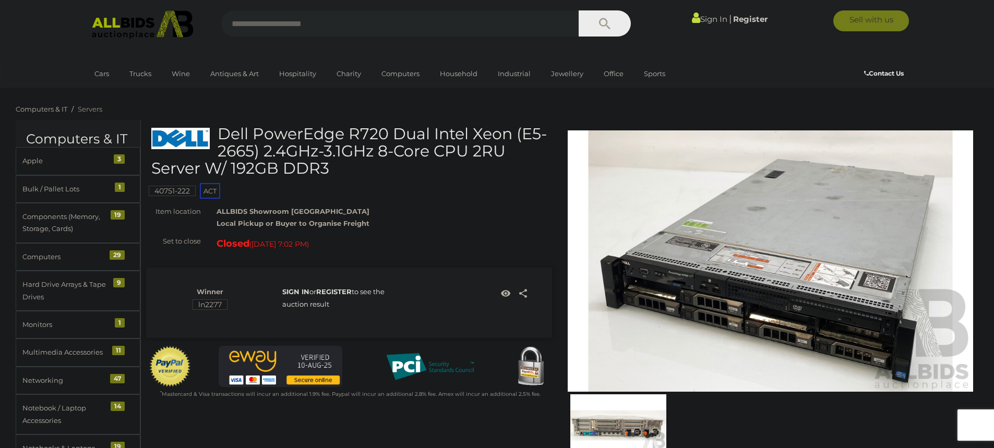
click at [118, 20] on img at bounding box center [142, 24] width 113 height 29
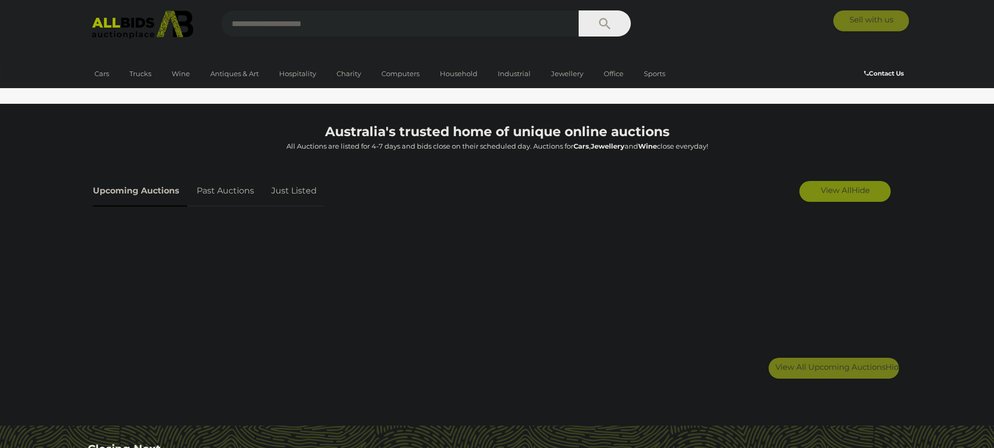
click at [815, 191] on link "View All Hide" at bounding box center [844, 191] width 91 height 21
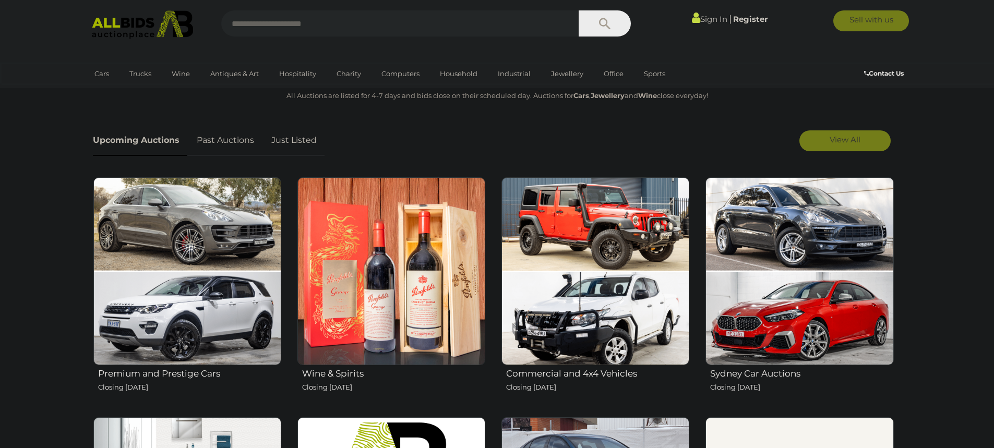
scroll to position [313, 0]
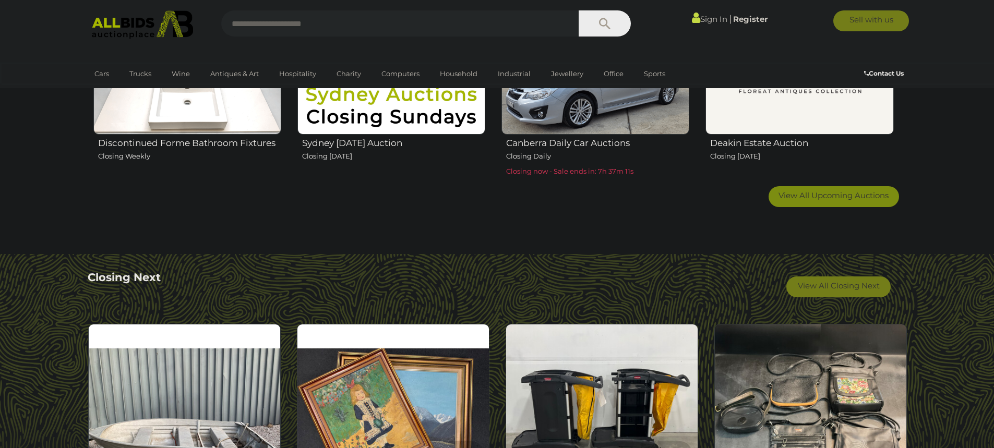
click at [806, 192] on span "View All Upcoming Auctions" at bounding box center [833, 195] width 110 height 10
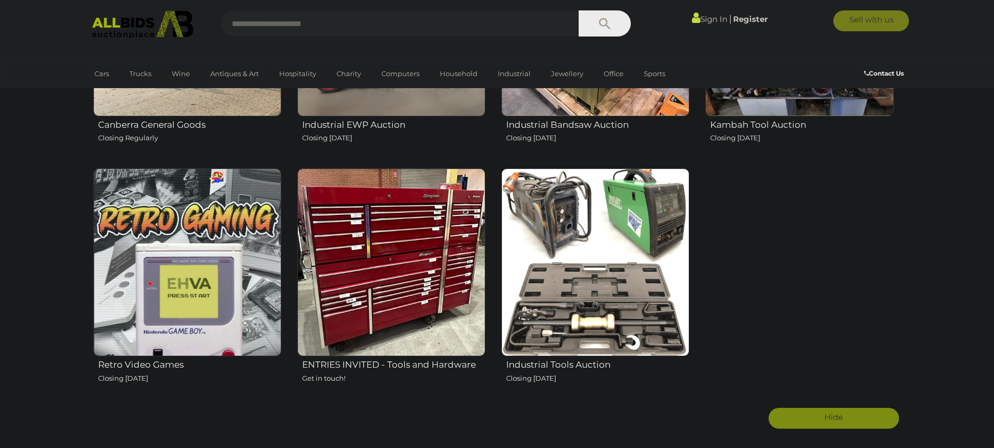
scroll to position [1774, 0]
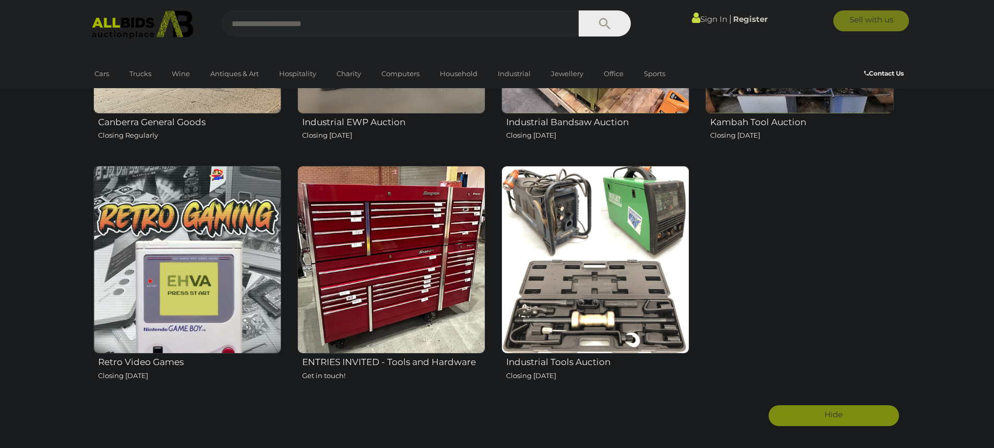
click at [562, 259] on img at bounding box center [595, 260] width 188 height 188
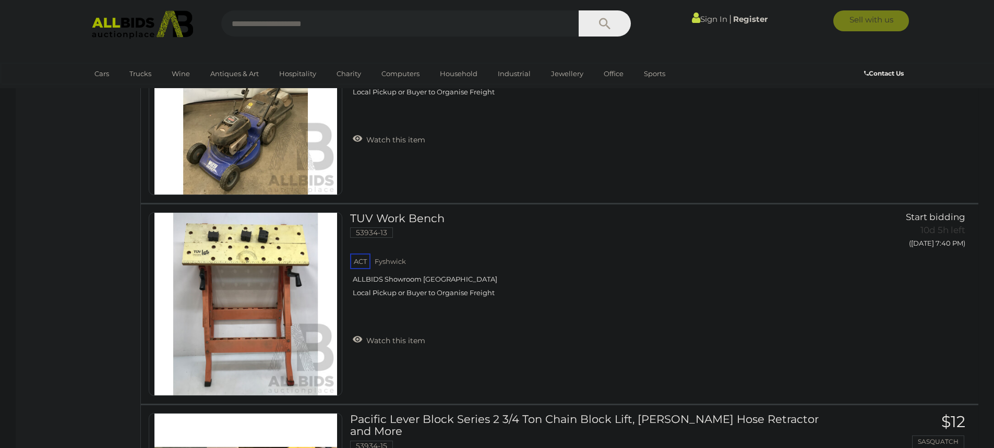
scroll to position [1513, 0]
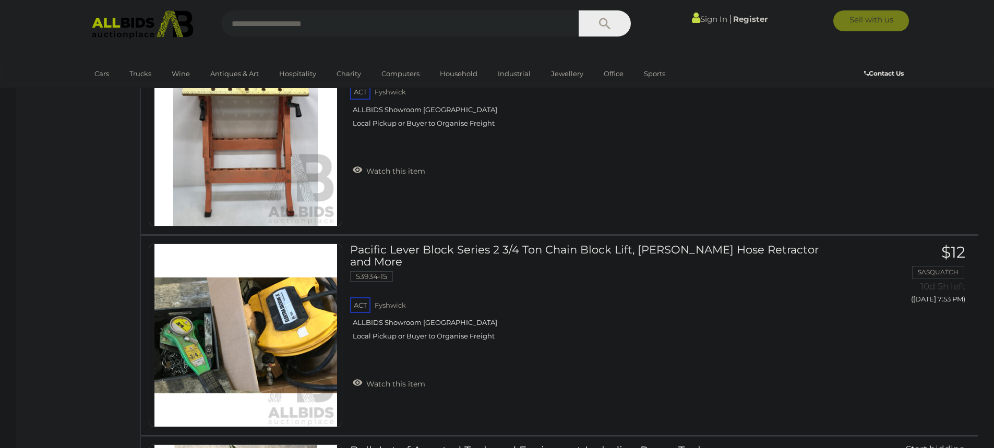
click at [118, 26] on img at bounding box center [142, 24] width 113 height 29
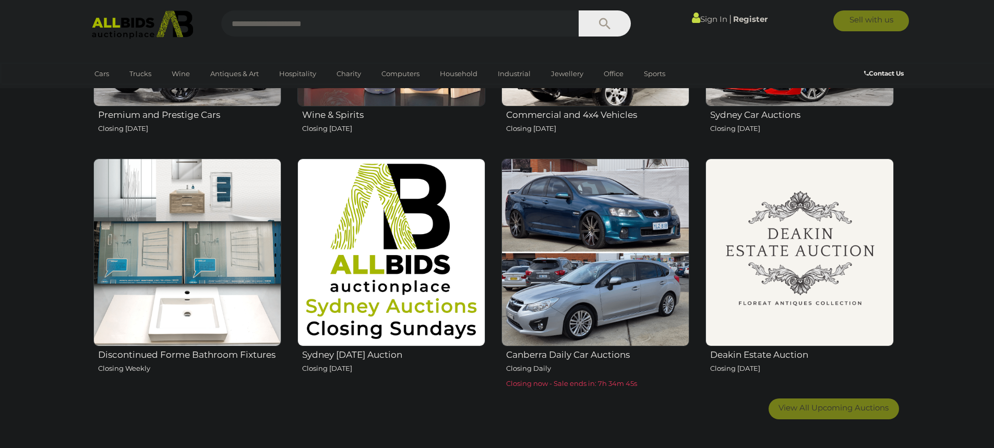
scroll to position [574, 0]
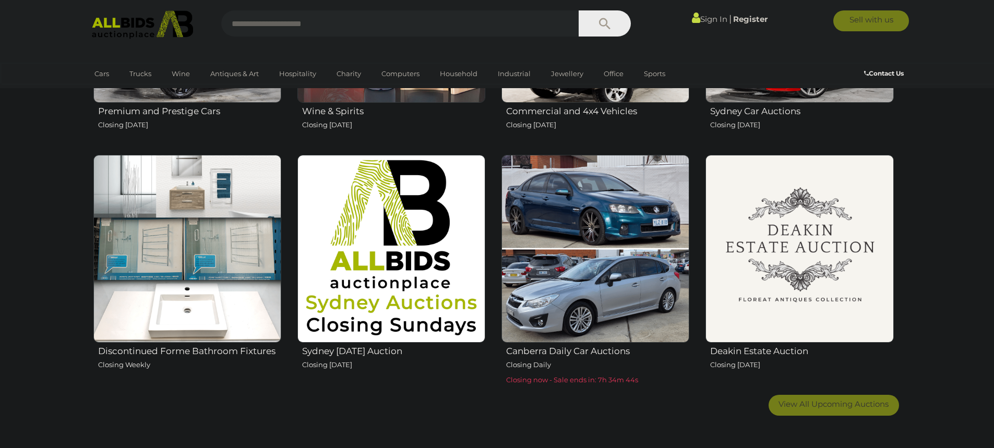
drag, startPoint x: 386, startPoint y: 196, endPoint x: 360, endPoint y: 213, distance: 30.5
click at [360, 213] on img at bounding box center [391, 249] width 188 height 188
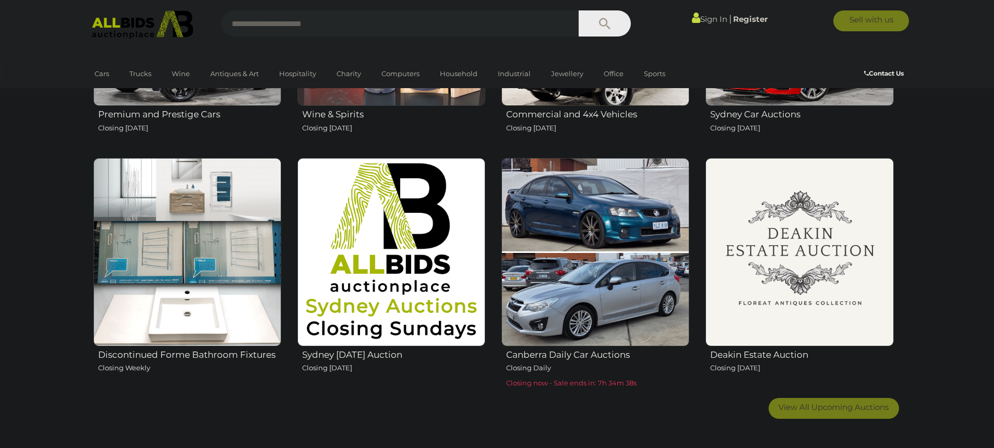
scroll to position [574, 0]
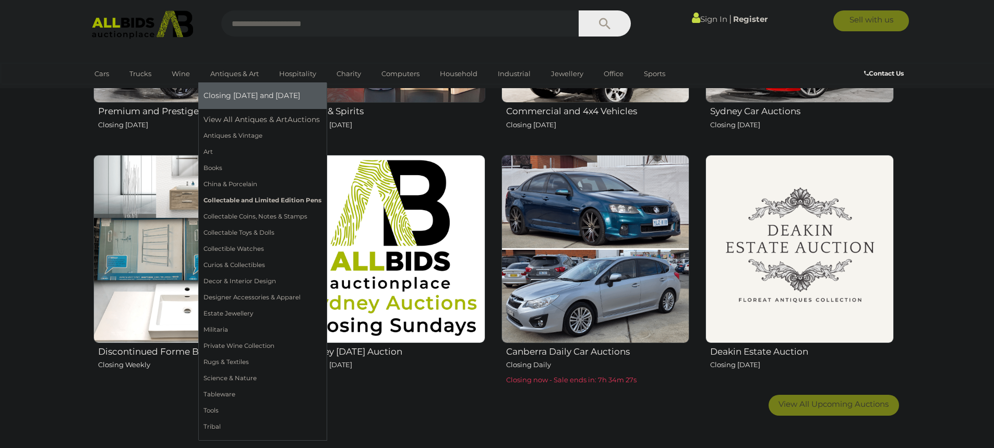
click at [321, 194] on link "Collectable and Limited Edition Pens" at bounding box center [262, 200] width 118 height 16
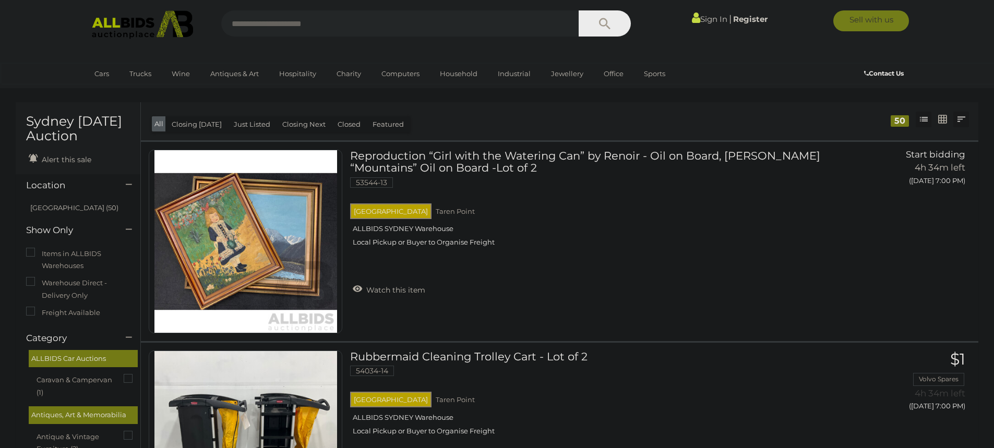
click at [967, 115] on link at bounding box center [961, 120] width 16 height 16
click at [931, 199] on link "Highest Bid" at bounding box center [891, 195] width 155 height 18
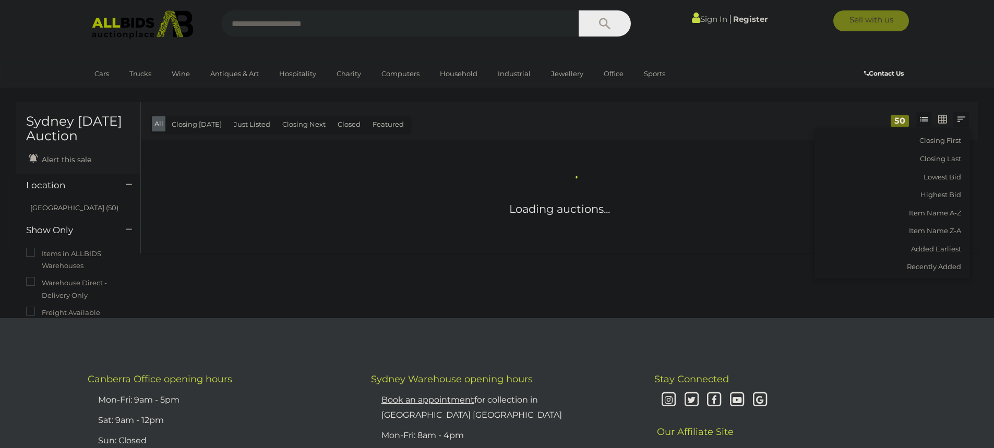
click at [694, 111] on div at bounding box center [525, 111] width 753 height 3
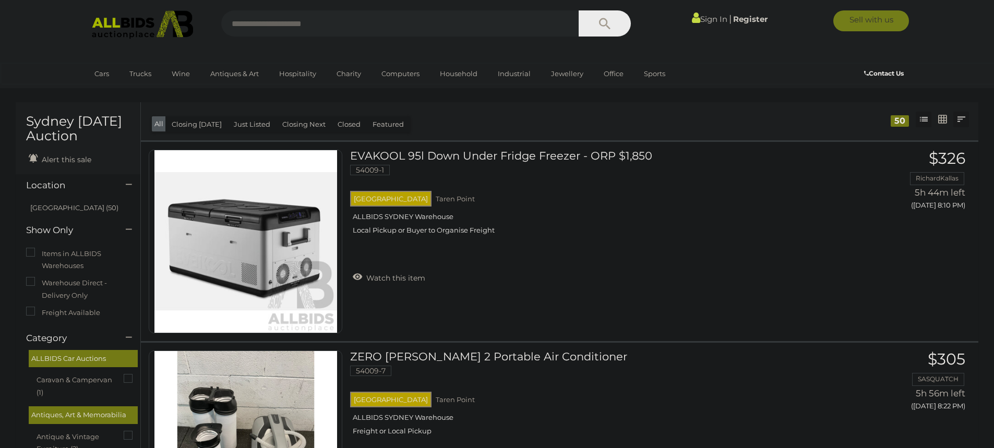
click at [961, 119] on link at bounding box center [961, 120] width 16 height 16
click at [938, 142] on link "Closing First" at bounding box center [891, 140] width 155 height 18
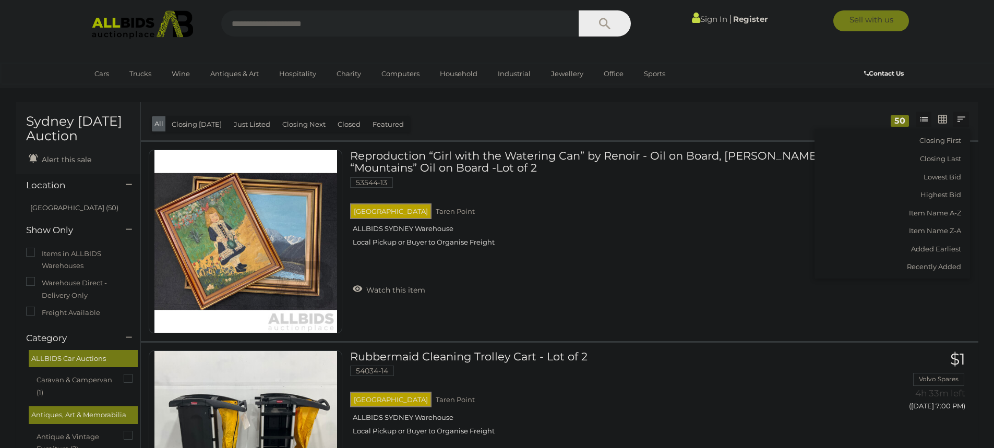
click at [572, 121] on div "Closing First Closing Last Lowest Bid Highest Bid Item Name A-Z Item Name Z-A A…" at bounding box center [559, 121] width 837 height 38
click at [959, 117] on link at bounding box center [961, 120] width 16 height 16
click at [944, 199] on link "Highest Bid" at bounding box center [891, 195] width 155 height 18
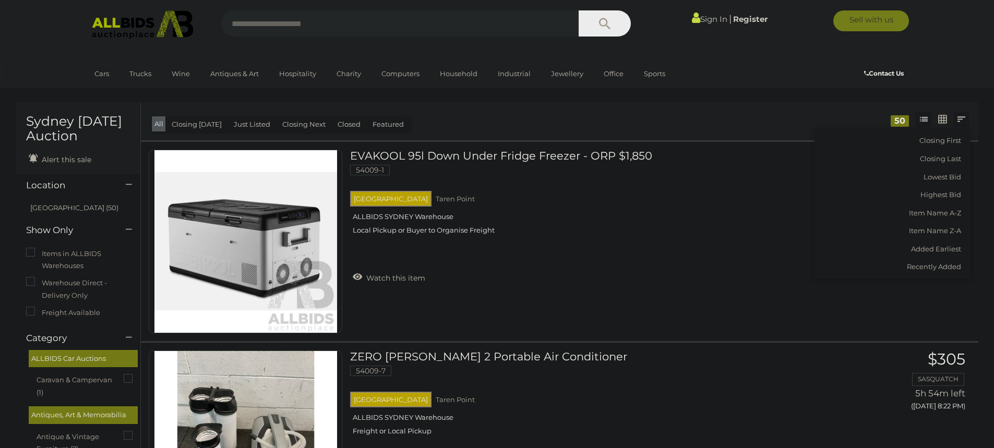
click at [961, 117] on link at bounding box center [961, 120] width 16 height 16
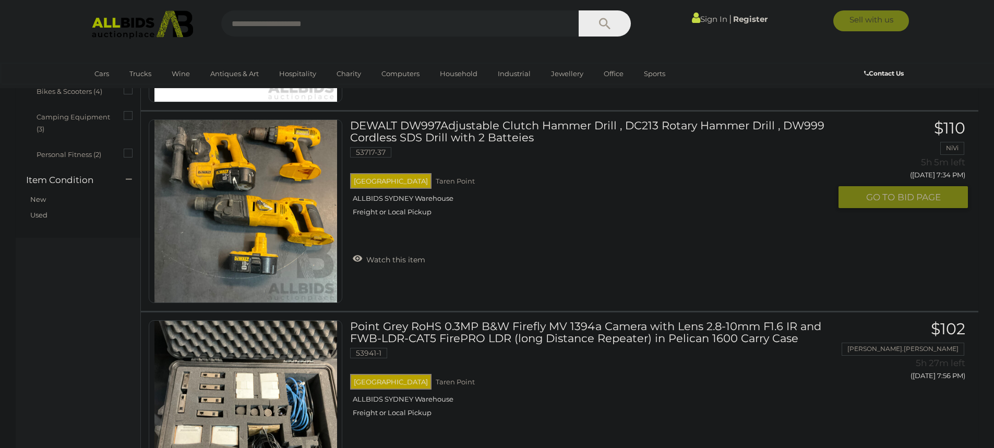
scroll to position [1043, 0]
